Goal: Transaction & Acquisition: Download file/media

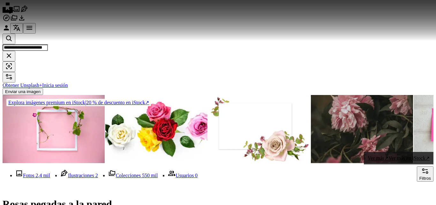
scroll to position [574, 0]
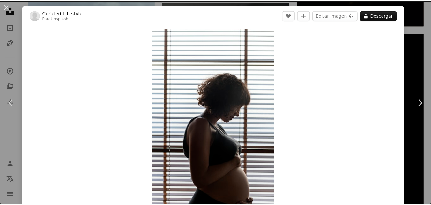
scroll to position [4882, 0]
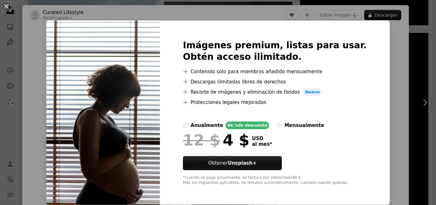
click at [389, 47] on div "An X shape Imágenes premium, listas para usar. Obtén acceso ilimitado. A plus s…" at bounding box center [218, 102] width 436 height 205
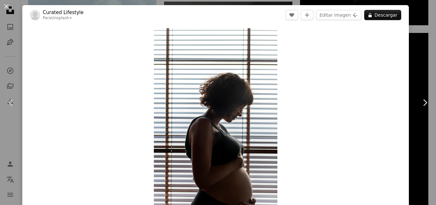
click at [413, 30] on div "An X shape Chevron left Chevron right Curated Lifestyle Para Unsplash+ A heart …" at bounding box center [218, 102] width 436 height 205
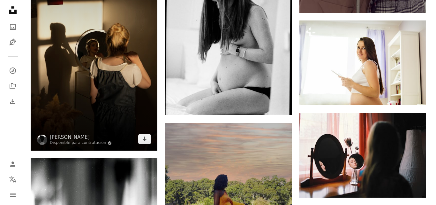
scroll to position [4084, 0]
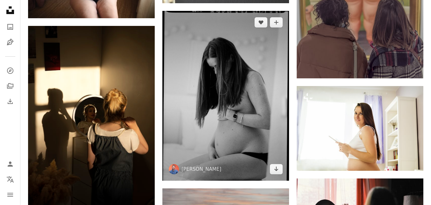
click at [196, 74] on img at bounding box center [225, 95] width 127 height 169
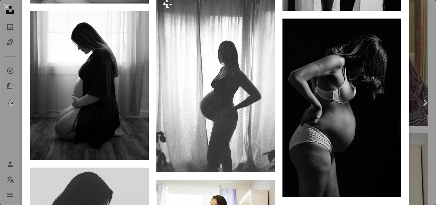
scroll to position [638, 0]
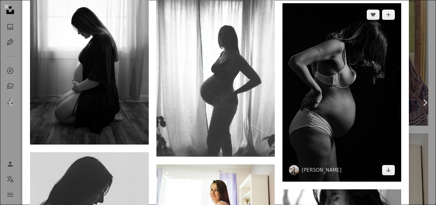
click at [303, 55] on img at bounding box center [341, 92] width 119 height 178
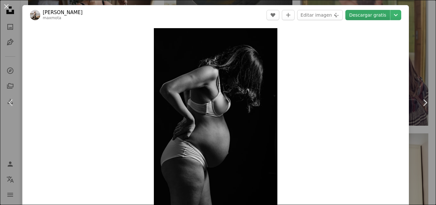
click at [355, 17] on link "Descargar gratis" at bounding box center [367, 15] width 45 height 10
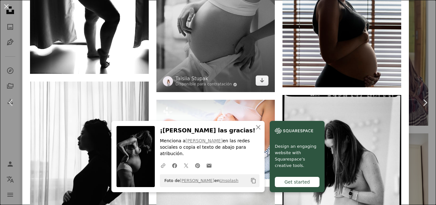
scroll to position [798, 0]
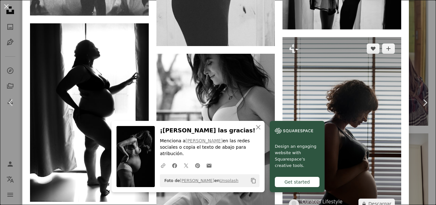
click at [309, 60] on img at bounding box center [341, 126] width 119 height 178
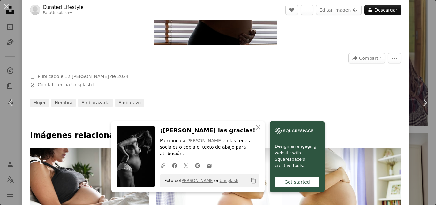
scroll to position [319, 0]
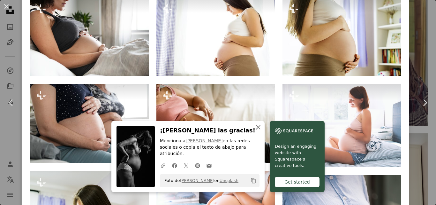
click at [257, 131] on icon "An X shape" at bounding box center [258, 127] width 8 height 8
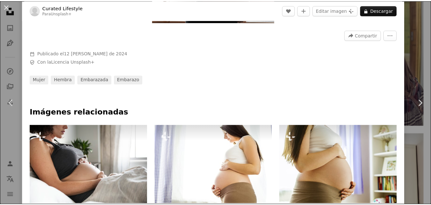
scroll to position [0, 0]
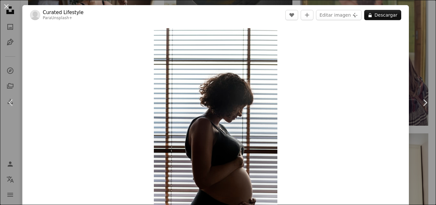
click at [418, 23] on div "An X shape Chevron left Chevron right Curated Lifestyle Para Unsplash+ A heart …" at bounding box center [218, 102] width 436 height 205
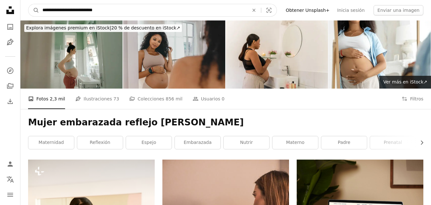
drag, startPoint x: 135, startPoint y: 9, endPoint x: 80, endPoint y: 9, distance: 54.9
click at [80, 9] on input "**********" at bounding box center [143, 10] width 208 height 12
type input "**********"
click at [28, 4] on button "A magnifying glass" at bounding box center [33, 10] width 11 height 12
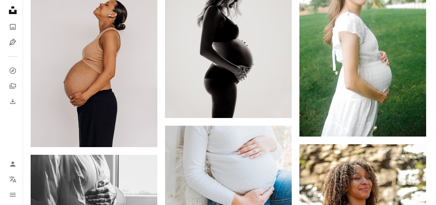
scroll to position [447, 0]
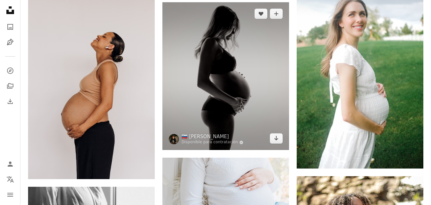
click at [209, 102] on img at bounding box center [225, 75] width 127 height 147
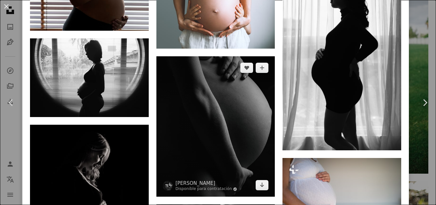
scroll to position [862, 0]
